Goal: Information Seeking & Learning: Check status

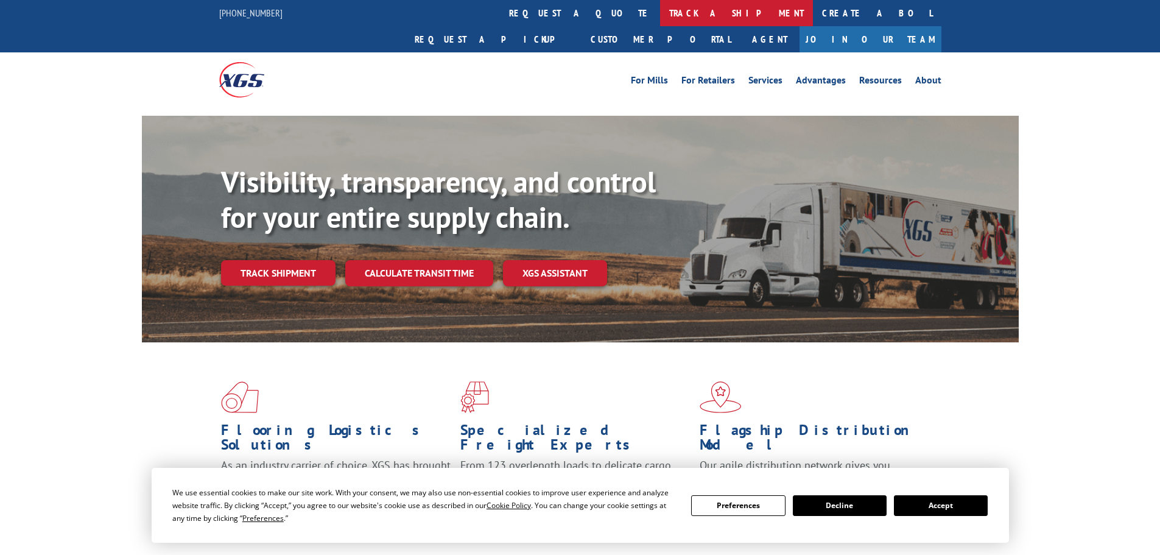
click at [660, 9] on link "track a shipment" at bounding box center [736, 13] width 153 height 26
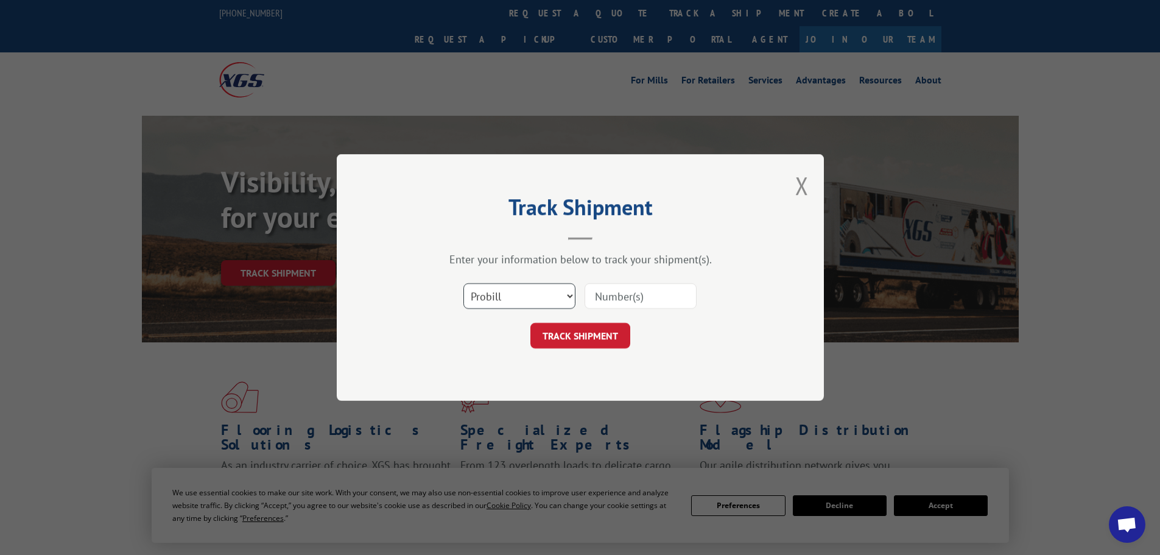
click at [500, 290] on select "Select category... Probill BOL PO" at bounding box center [519, 296] width 112 height 26
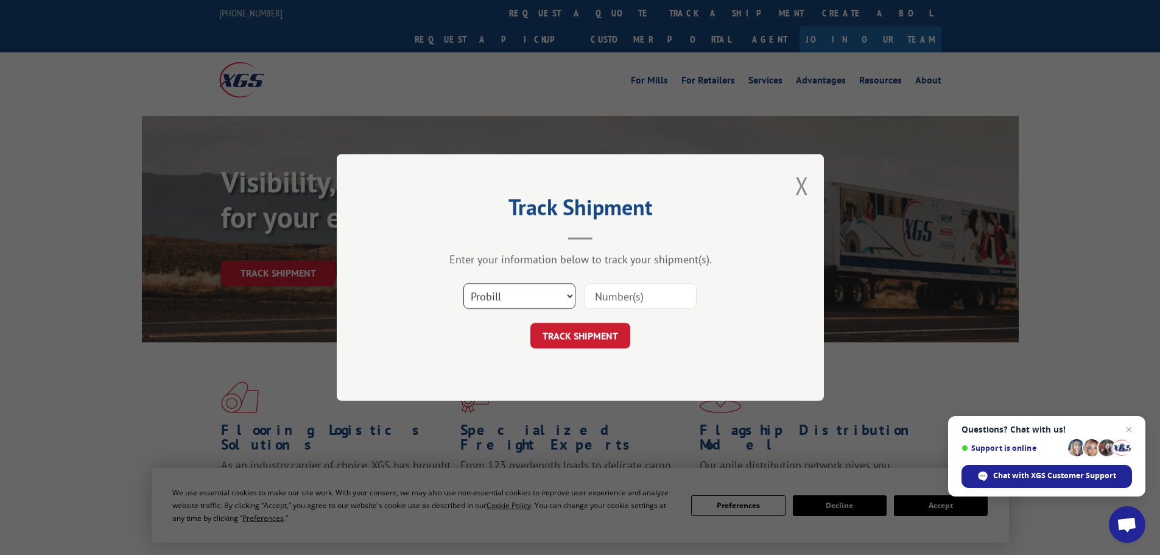
select select "bol"
click at [463, 283] on select "Select category... Probill BOL PO" at bounding box center [519, 296] width 112 height 26
click at [609, 300] on input at bounding box center [641, 296] width 112 height 26
paste input "6013582"
type input "6013582"
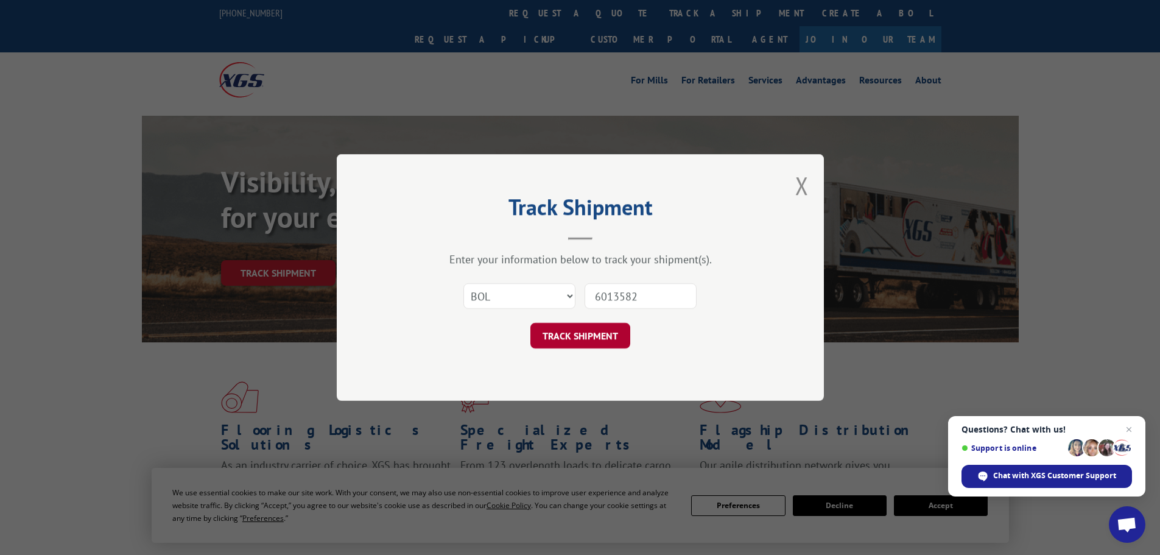
click at [584, 335] on button "TRACK SHIPMENT" at bounding box center [580, 336] width 100 height 26
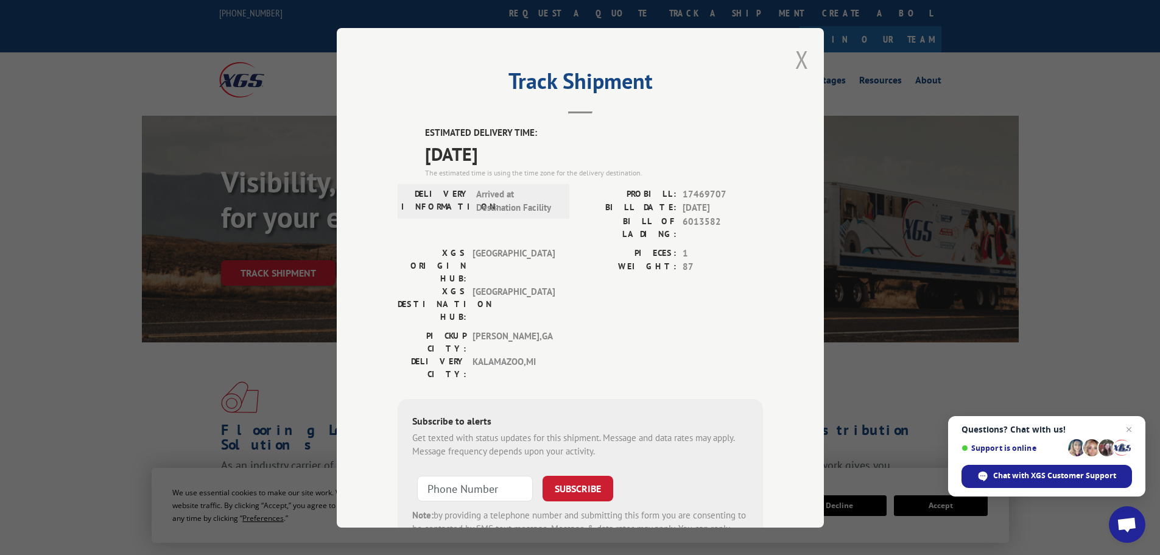
click at [799, 59] on button "Close modal" at bounding box center [801, 59] width 13 height 32
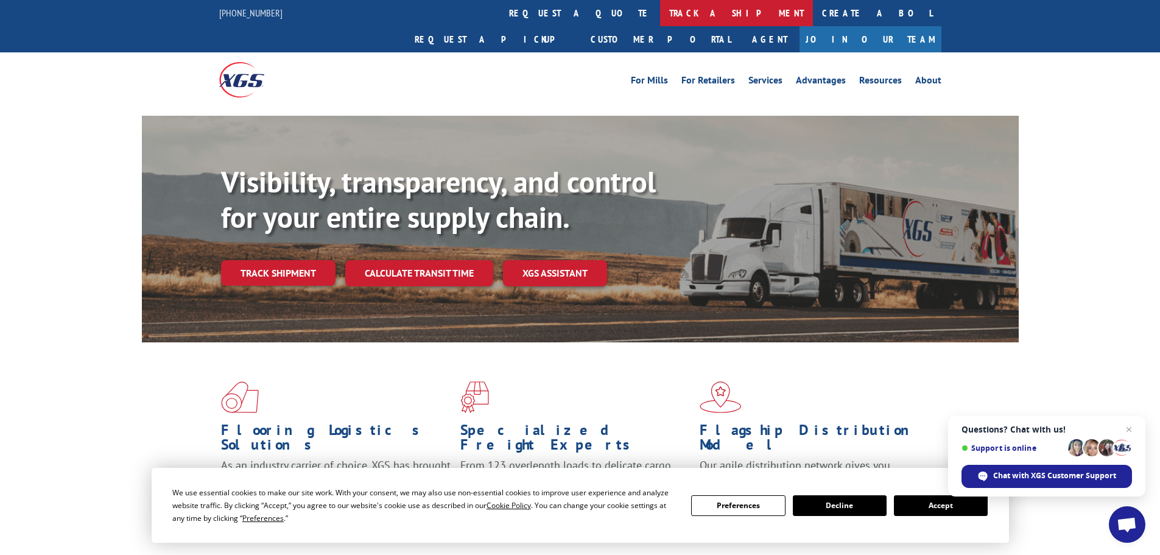
click at [660, 11] on link "track a shipment" at bounding box center [736, 13] width 153 height 26
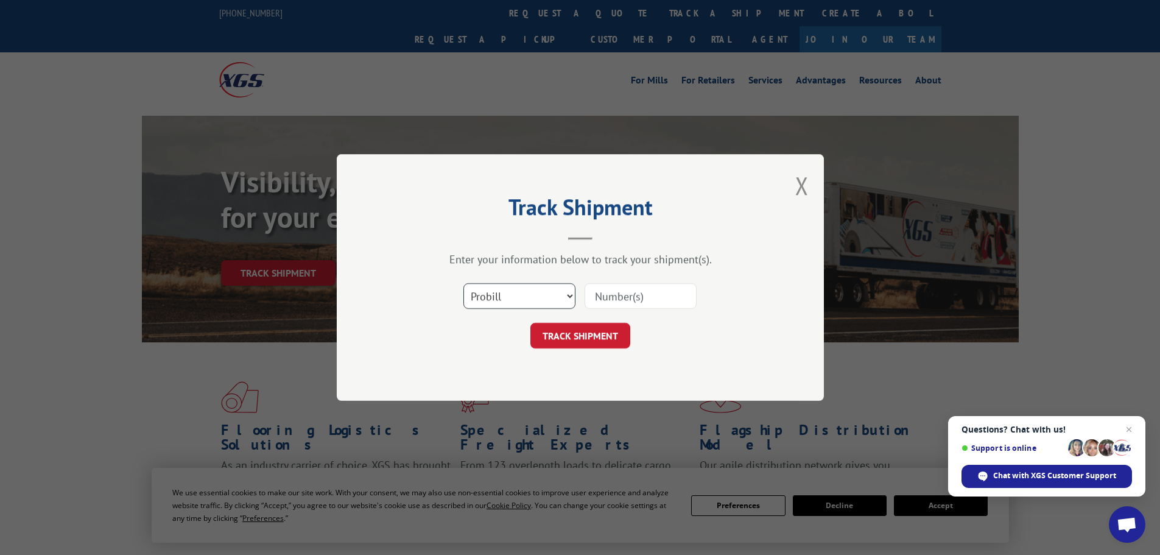
click at [544, 292] on select "Select category... Probill BOL PO" at bounding box center [519, 296] width 112 height 26
select select "bol"
click at [463, 283] on select "Select category... Probill BOL PO" at bounding box center [519, 296] width 112 height 26
click at [623, 286] on input at bounding box center [641, 296] width 112 height 26
paste input "6014910"
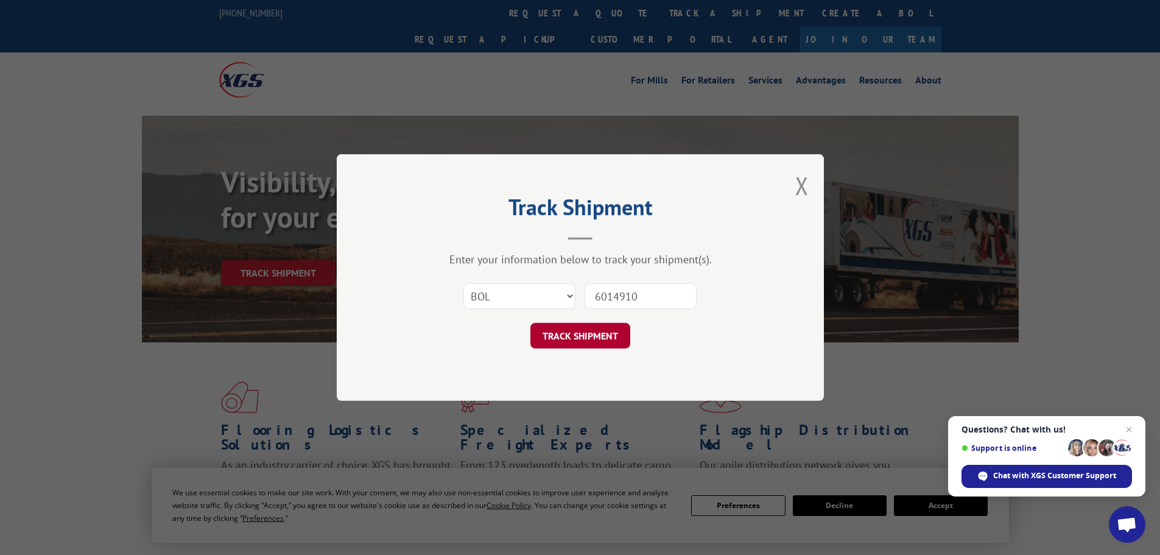
type input "6014910"
click at [589, 333] on button "TRACK SHIPMENT" at bounding box center [580, 336] width 100 height 26
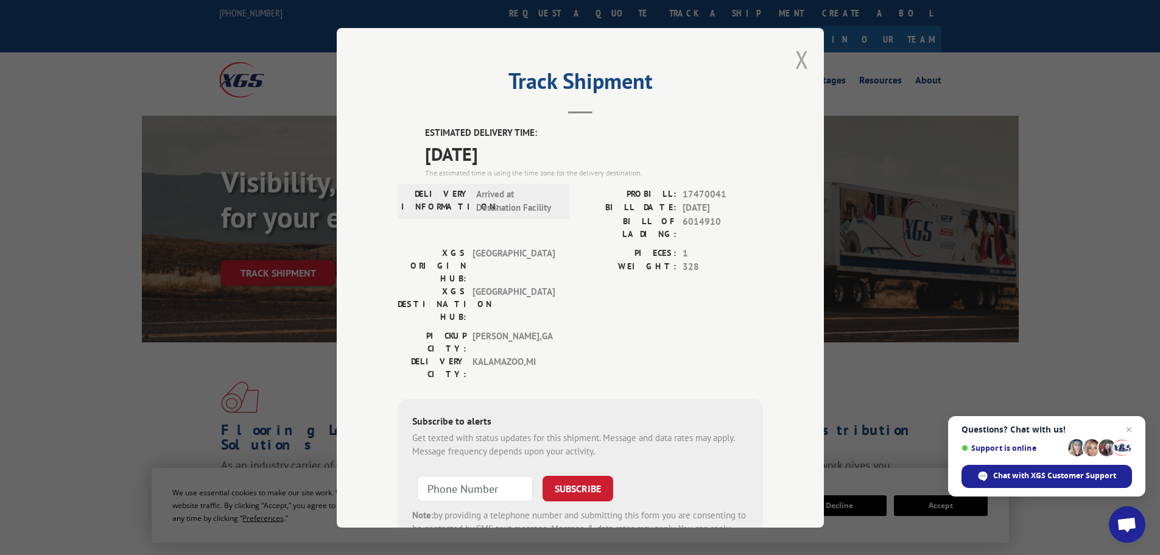
click at [795, 57] on button "Close modal" at bounding box center [801, 59] width 13 height 32
